Goal: Task Accomplishment & Management: Complete application form

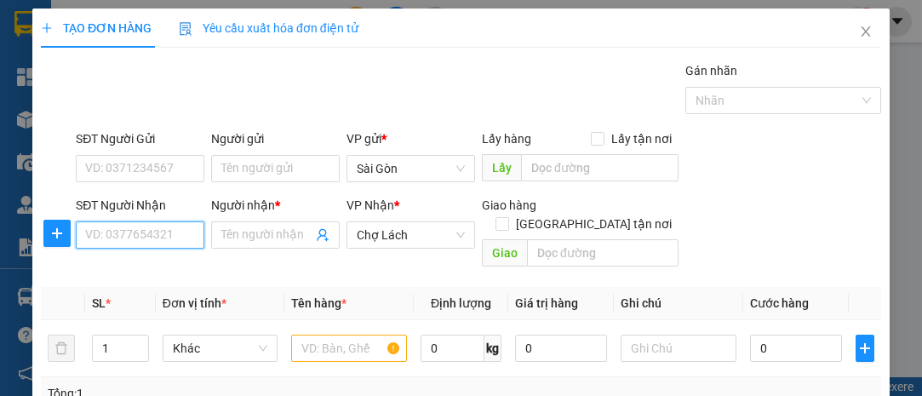
click at [156, 235] on input "SĐT Người Nhận" at bounding box center [140, 234] width 129 height 27
type input "0941439549"
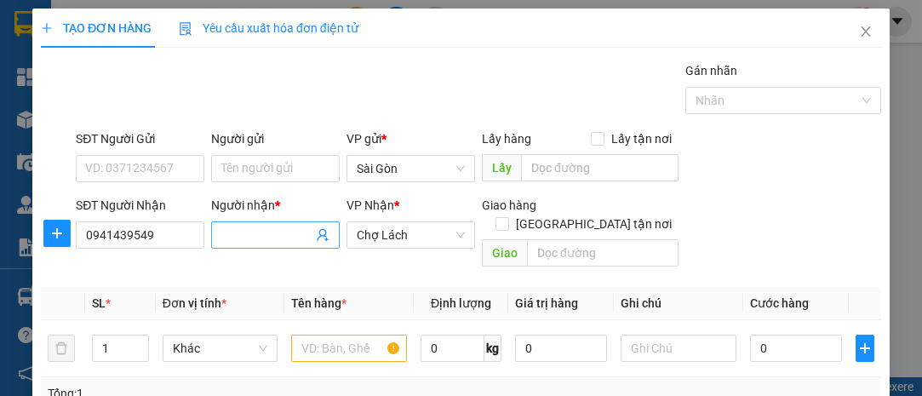
click at [266, 235] on input "Người nhận *" at bounding box center [266, 235] width 91 height 19
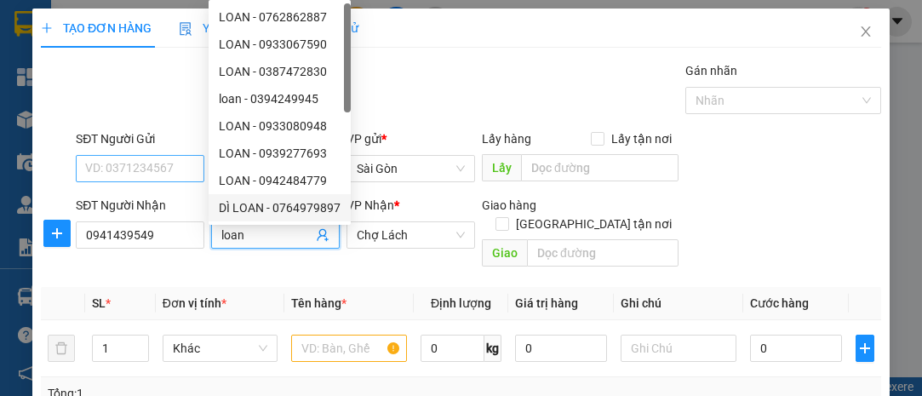
type input "loan"
click at [144, 164] on input "SĐT Người Gửi" at bounding box center [140, 168] width 129 height 27
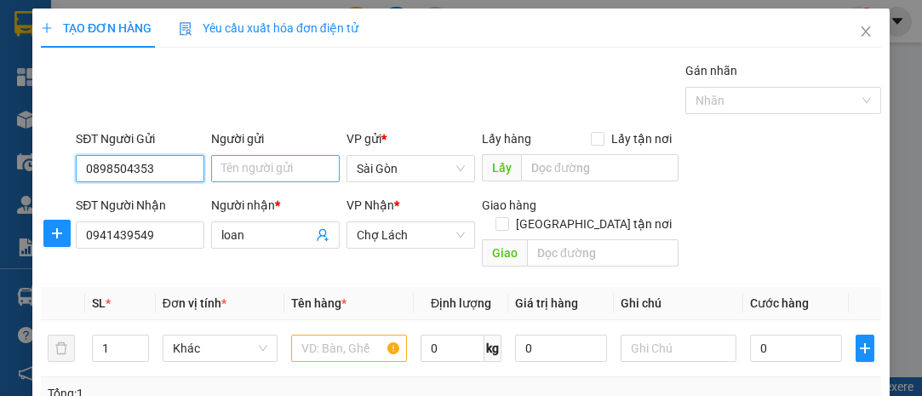
type input "0898504353"
click at [244, 173] on input "Người gửi" at bounding box center [275, 168] width 129 height 27
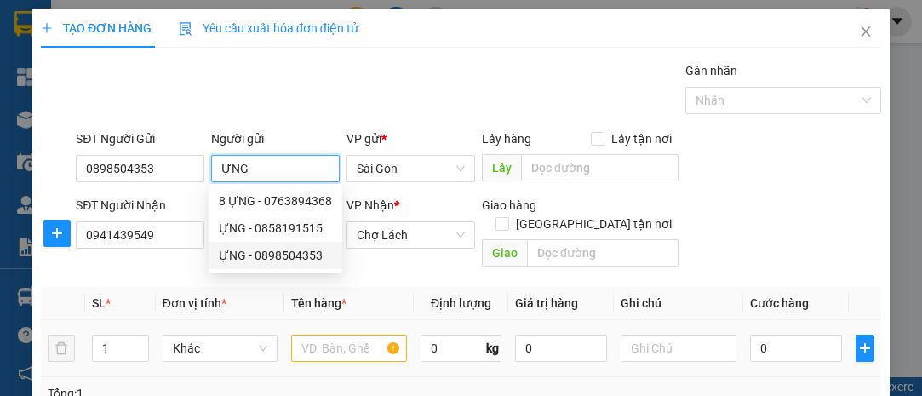
type input "ỰNG"
click at [312, 335] on input "text" at bounding box center [349, 348] width 116 height 27
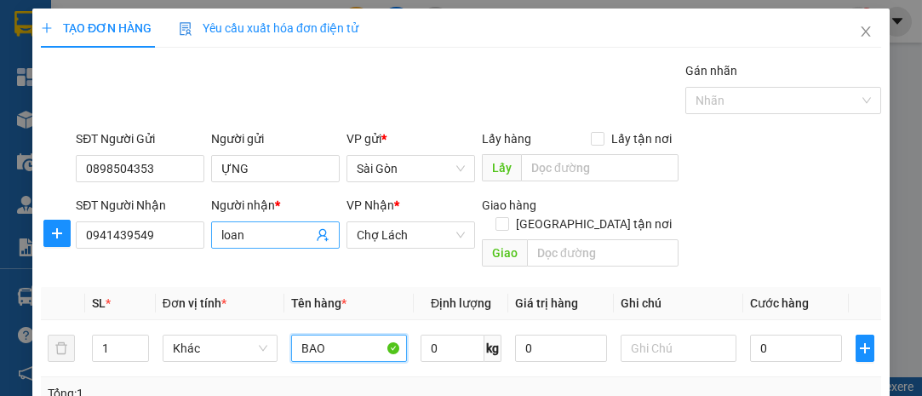
type input "BAO"
drag, startPoint x: 250, startPoint y: 228, endPoint x: 174, endPoint y: 220, distance: 77.1
click at [174, 220] on div "SĐT Người Nhận 0941439549 Người nhận * loan VP Nhận * Chợ Lách Giao hàng Giao t…" at bounding box center [478, 235] width 812 height 78
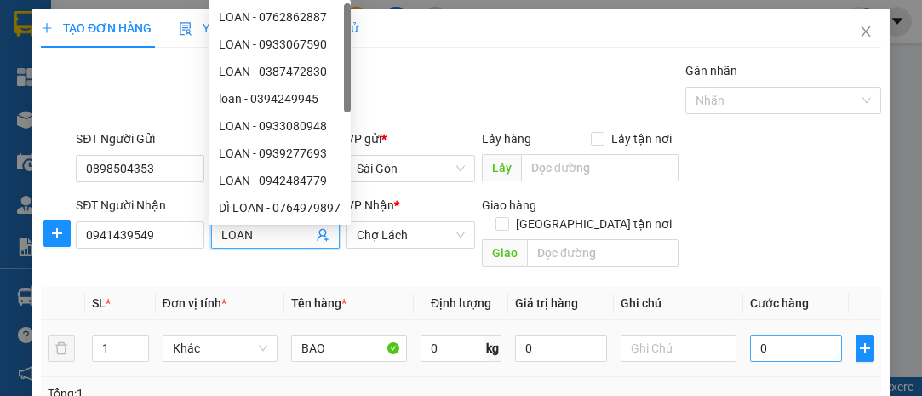
type input "LOAN"
click at [767, 331] on div "0" at bounding box center [796, 348] width 92 height 34
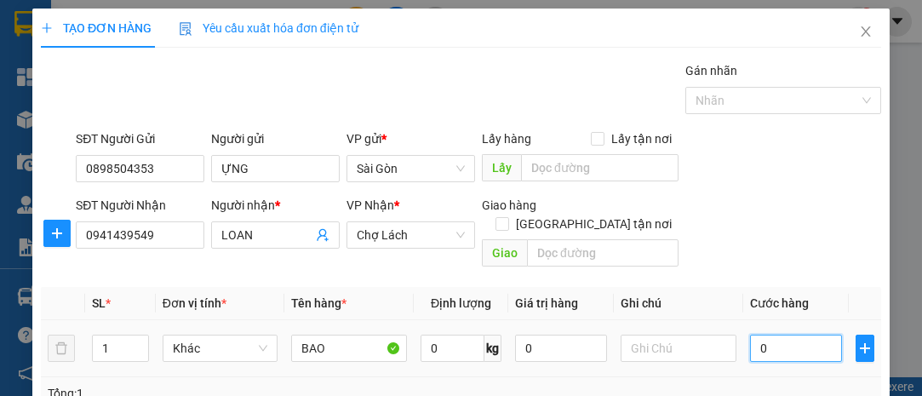
click at [767, 335] on input "0" at bounding box center [796, 348] width 92 height 27
type input "003"
type input "3"
type input "0.030"
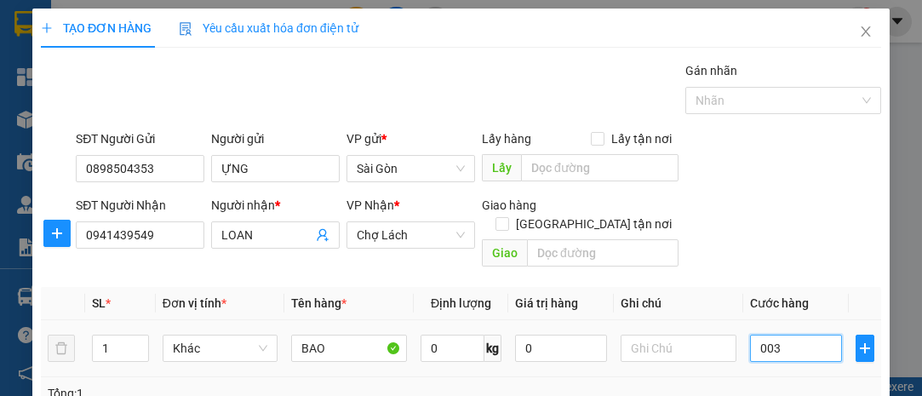
type input "30"
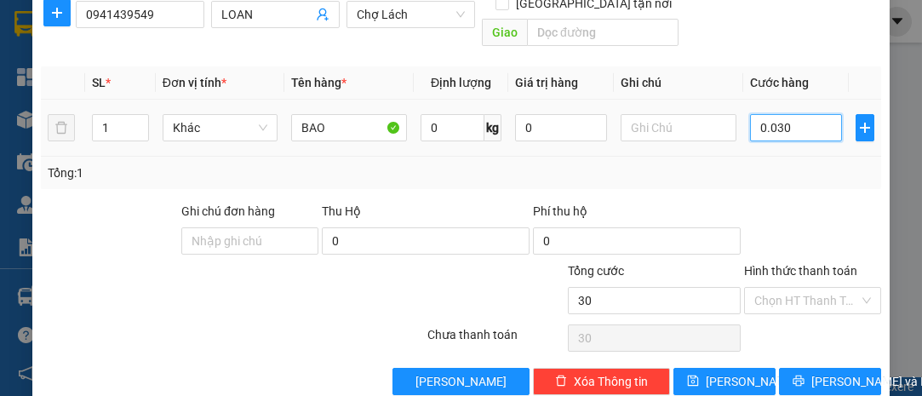
scroll to position [231, 0]
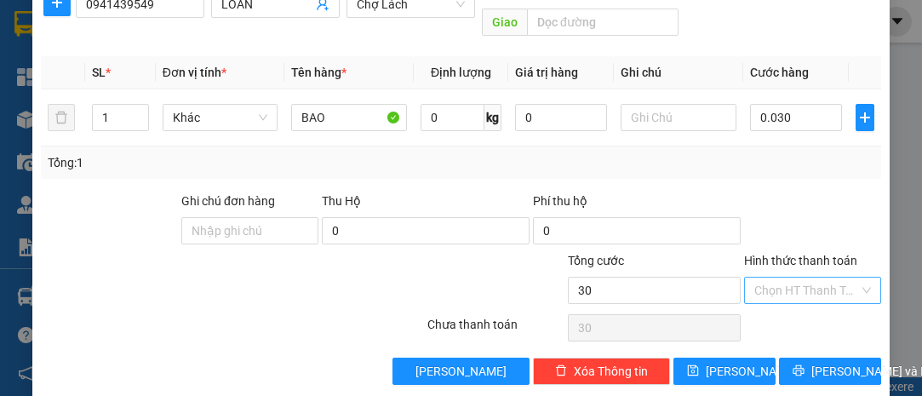
click at [799, 278] on input "Hình thức thanh toán" at bounding box center [806, 291] width 105 height 26
type input "30.000"
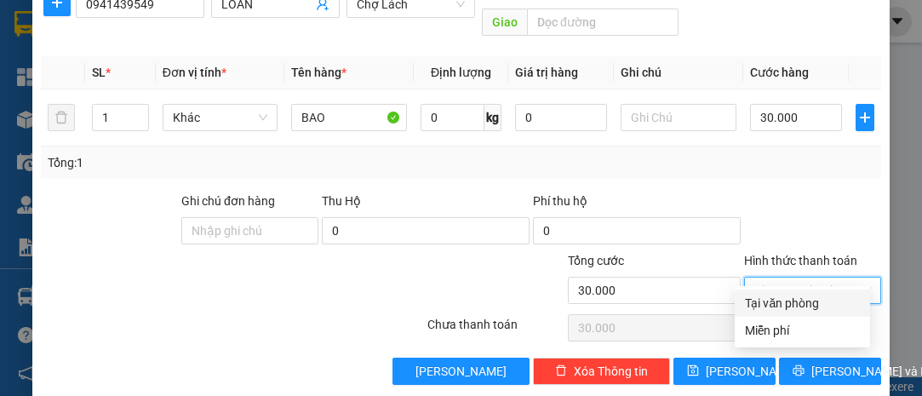
click at [793, 301] on div "Tại văn phòng" at bounding box center [802, 303] width 115 height 19
type input "0"
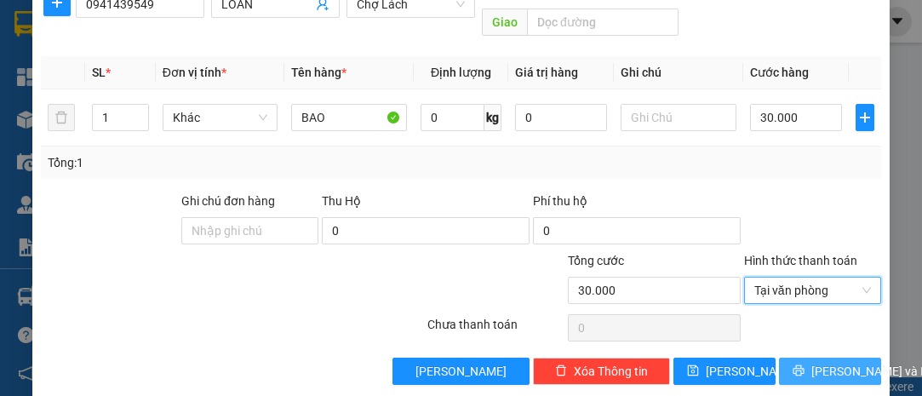
click at [819, 362] on span "[PERSON_NAME] và In" at bounding box center [870, 371] width 119 height 19
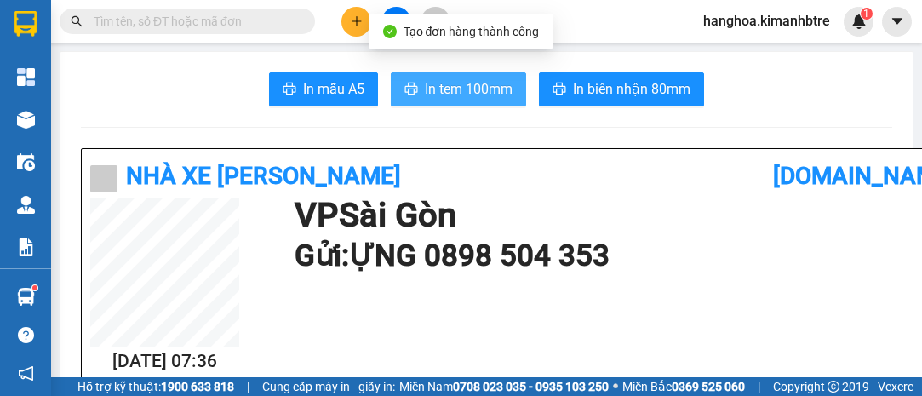
click at [457, 93] on span "In tem 100mm" at bounding box center [469, 88] width 88 height 21
